Goal: Task Accomplishment & Management: Use online tool/utility

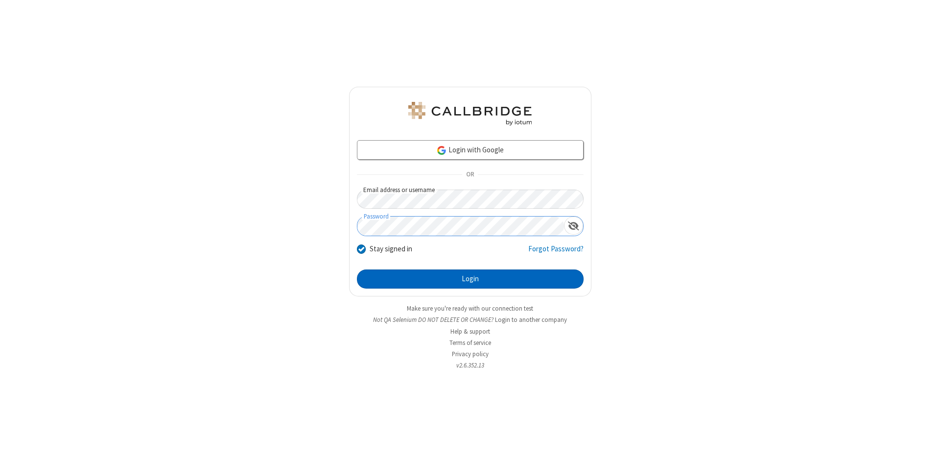
click at [470, 279] on button "Login" at bounding box center [470, 279] width 227 height 20
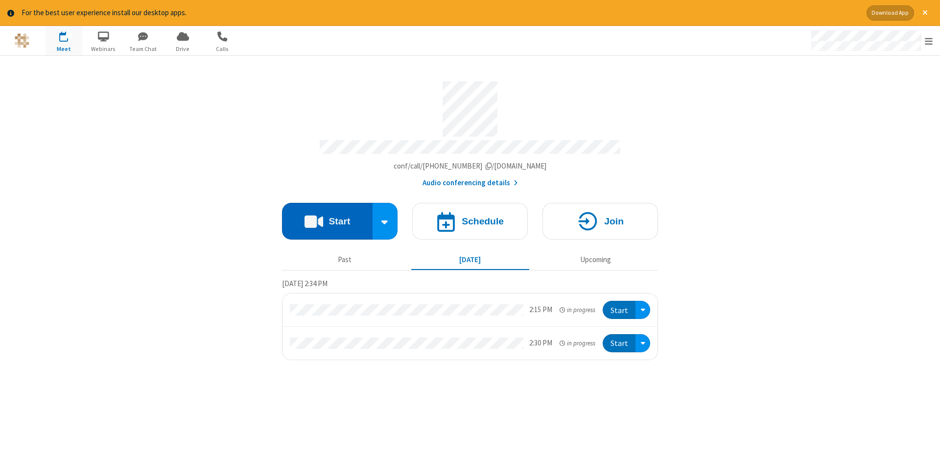
click at [327, 217] on button "Start" at bounding box center [327, 221] width 91 height 37
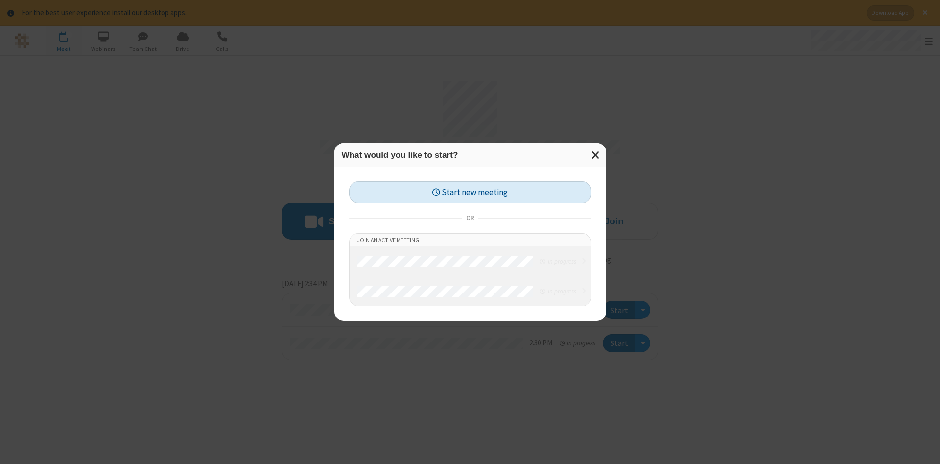
click at [470, 192] on button "Start new meeting" at bounding box center [470, 192] width 242 height 22
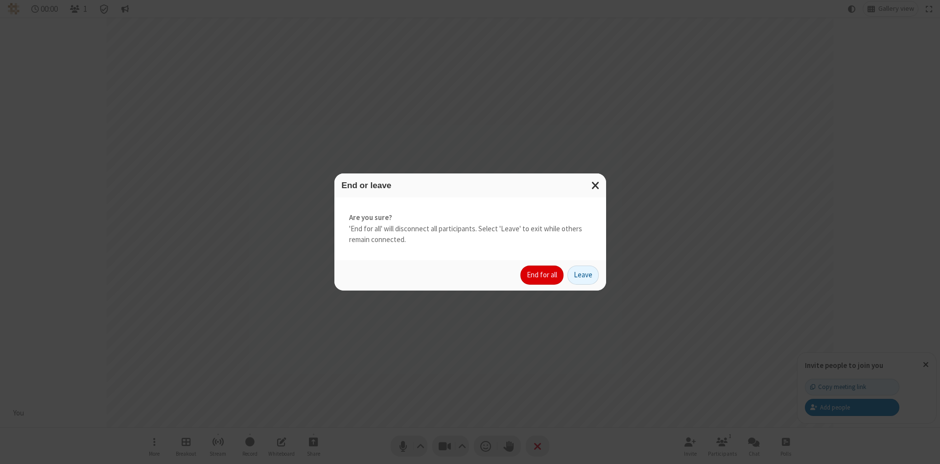
click at [542, 275] on button "End for all" at bounding box center [541, 275] width 43 height 20
